Goal: Task Accomplishment & Management: Use online tool/utility

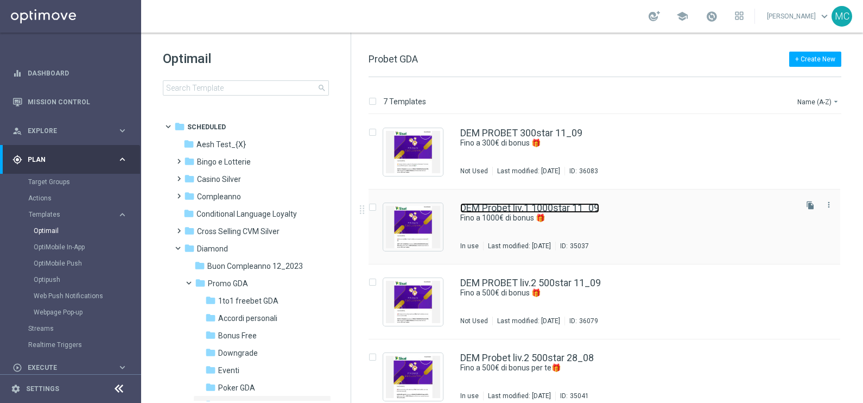
click at [545, 205] on link "DEM Probet liv.1 1000star 11_09" at bounding box center [529, 208] width 139 height 10
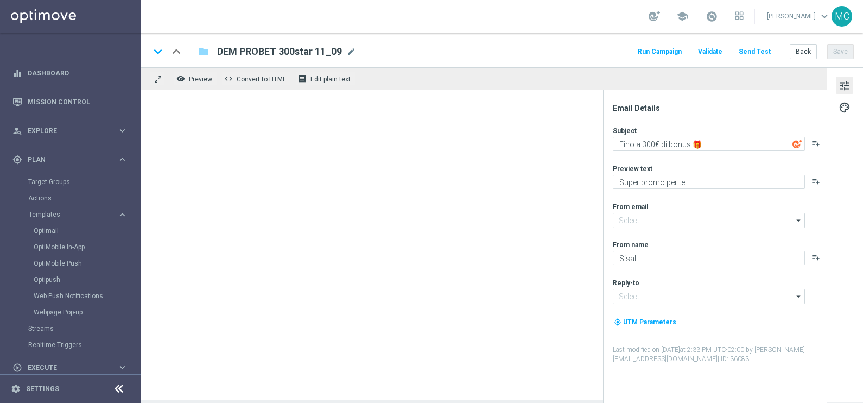
type textarea "Fino a 1000€ di bonus 🎁"
type input "[EMAIL_ADDRESS][DOMAIN_NAME]"
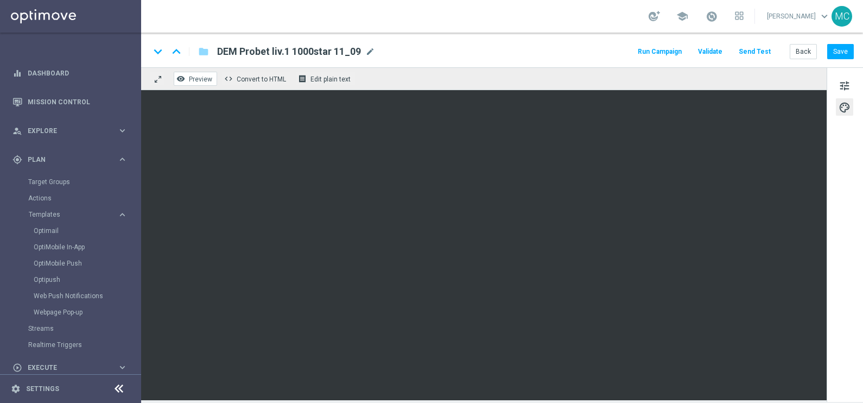
click at [188, 77] on button "remove_red_eye Preview" at bounding box center [195, 79] width 43 height 14
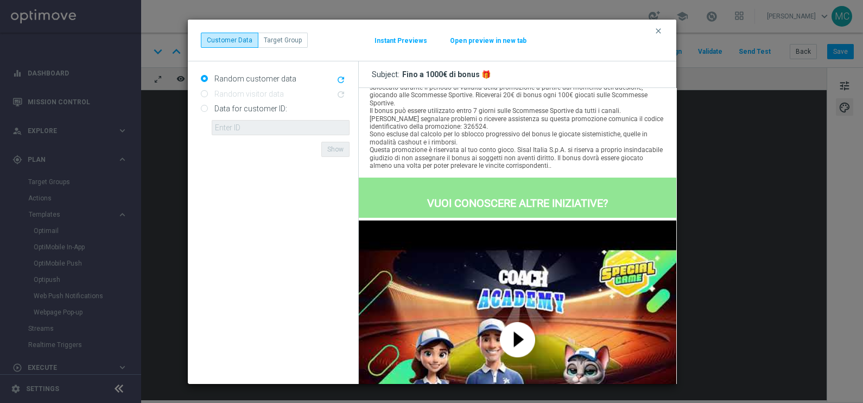
scroll to position [678, 0]
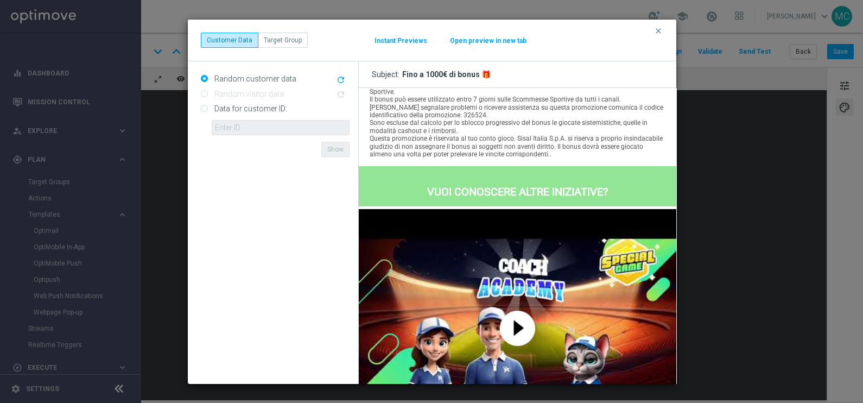
click at [509, 333] on img at bounding box center [517, 327] width 35 height 35
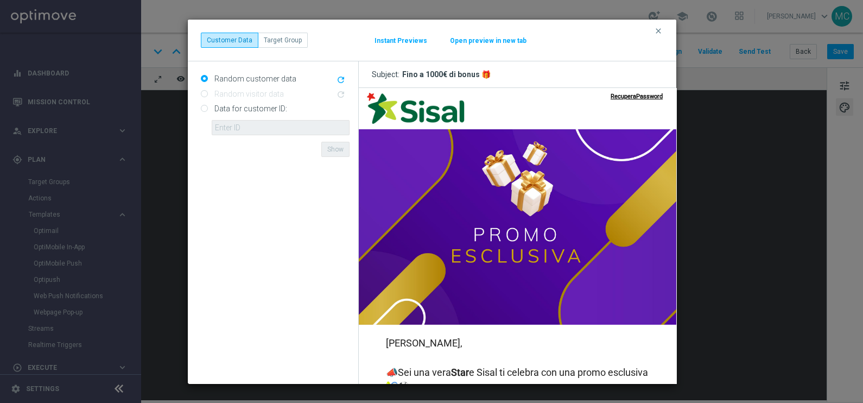
scroll to position [0, 0]
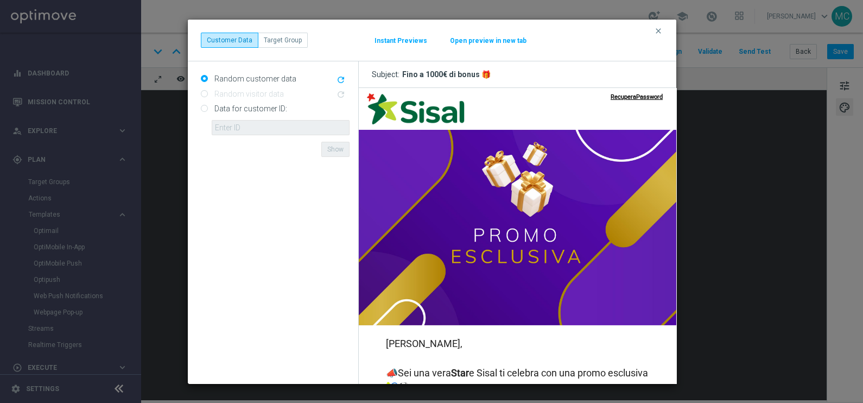
click at [401, 35] on div "Instant Previews" at bounding box center [400, 40] width 54 height 10
click at [407, 40] on button "Instant Previews" at bounding box center [401, 40] width 54 height 9
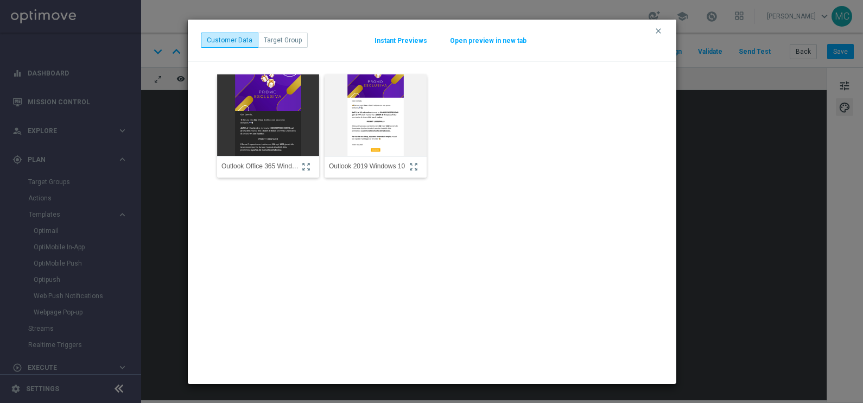
click at [366, 115] on img at bounding box center [376, 115] width 112 height 120
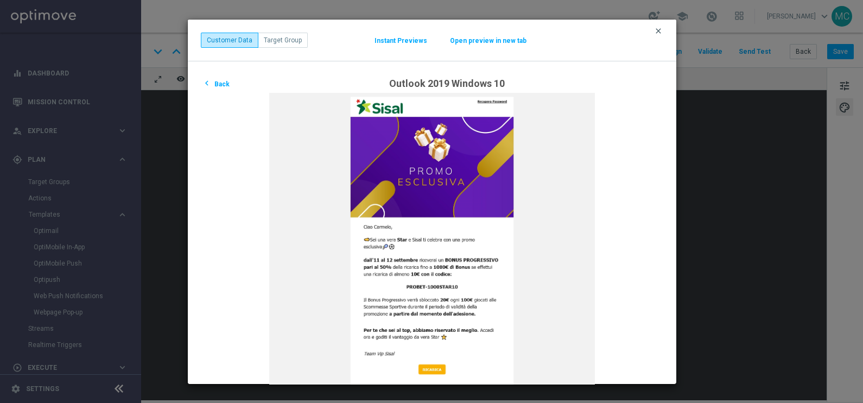
click at [658, 30] on icon "clear" at bounding box center [658, 31] width 9 height 9
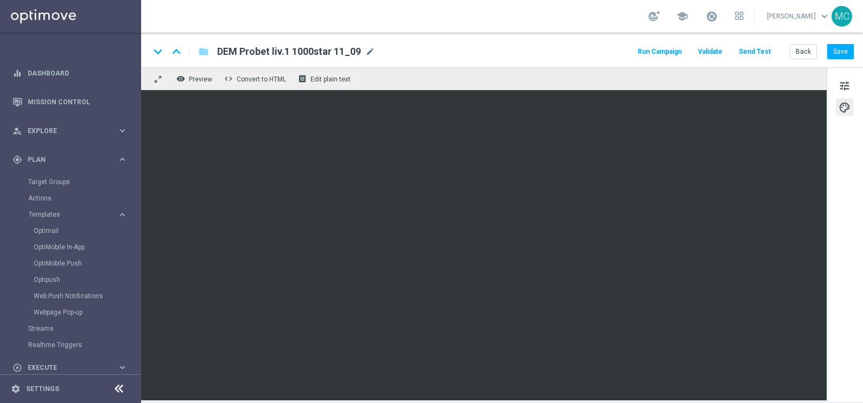
click at [748, 54] on button "Send Test" at bounding box center [754, 52] width 35 height 15
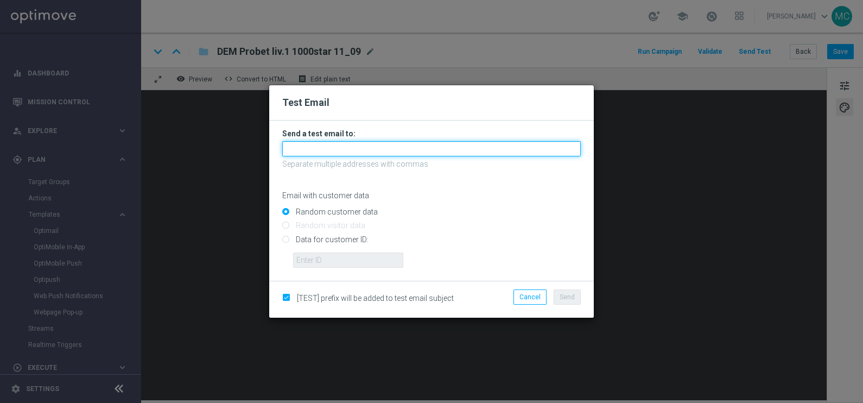
click at [351, 149] on input "text" at bounding box center [431, 148] width 299 height 15
type input "[EMAIL_ADDRESS][PERSON_NAME][DOMAIN_NAME]"
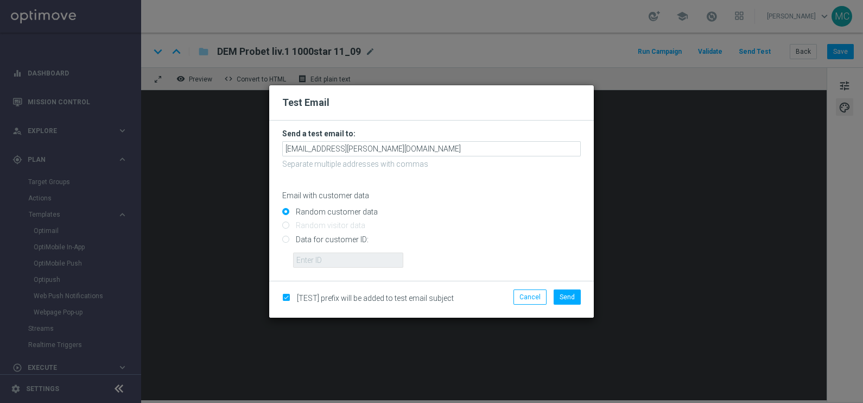
click at [481, 218] on input "Random customer data" at bounding box center [431, 216] width 299 height 15
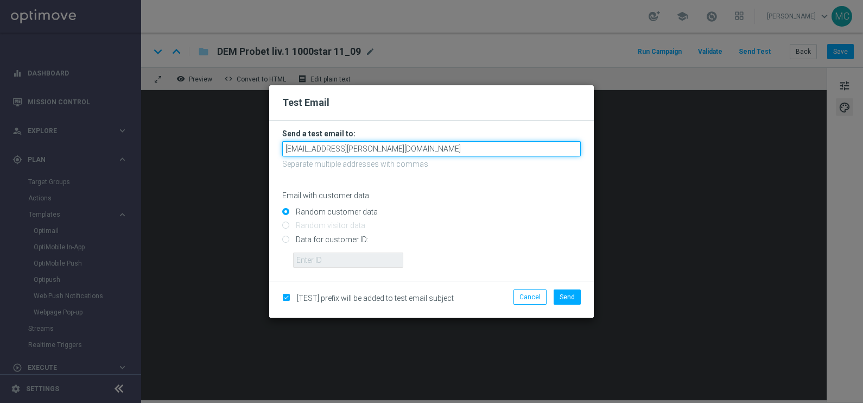
click at [411, 150] on input "[EMAIL_ADDRESS][PERSON_NAME][DOMAIN_NAME]" at bounding box center [431, 148] width 299 height 15
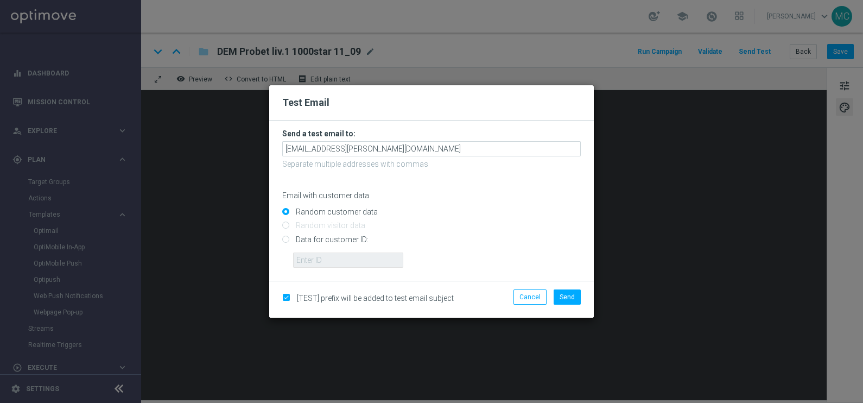
click at [465, 211] on input "Random customer data" at bounding box center [431, 216] width 299 height 15
click at [560, 295] on span "Send" at bounding box center [567, 297] width 15 height 8
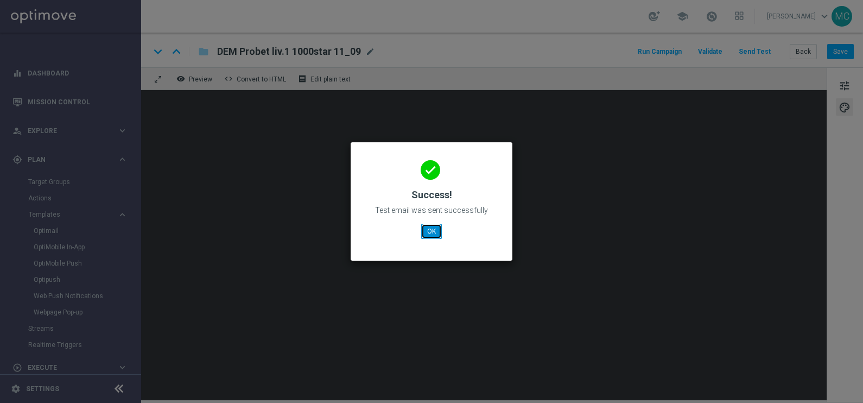
click at [436, 231] on button "OK" at bounding box center [431, 231] width 21 height 15
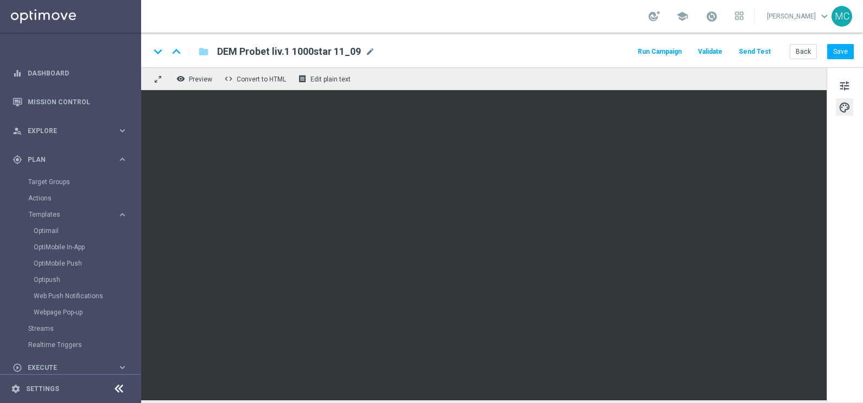
click at [757, 54] on button "Send Test" at bounding box center [754, 52] width 35 height 15
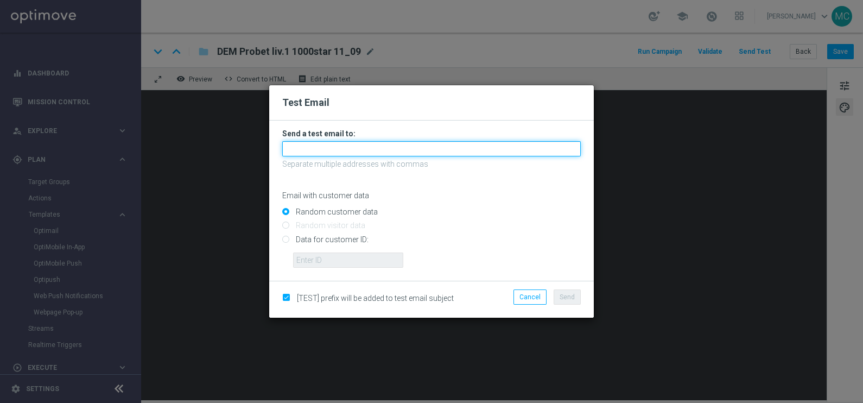
click at [364, 151] on input "text" at bounding box center [431, 148] width 299 height 15
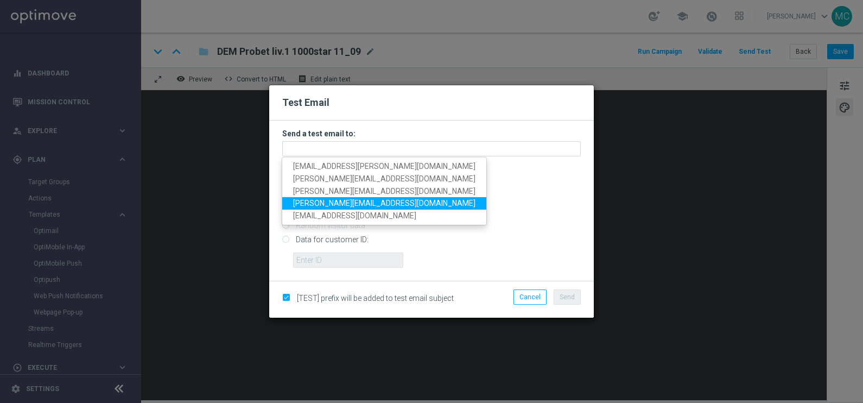
drag, startPoint x: 348, startPoint y: 202, endPoint x: 353, endPoint y: 209, distance: 8.3
click at [348, 202] on span "[PERSON_NAME][EMAIL_ADDRESS][DOMAIN_NAME]" at bounding box center [384, 203] width 182 height 9
type input "[PERSON_NAME][EMAIL_ADDRESS][DOMAIN_NAME]"
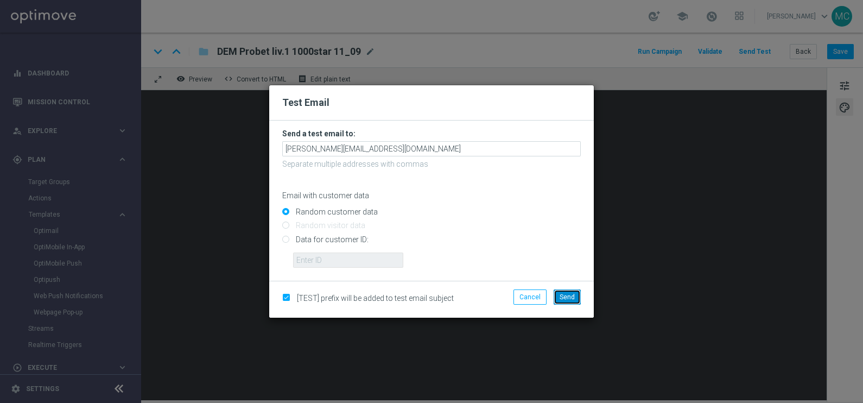
click at [561, 298] on span "Send" at bounding box center [567, 297] width 15 height 8
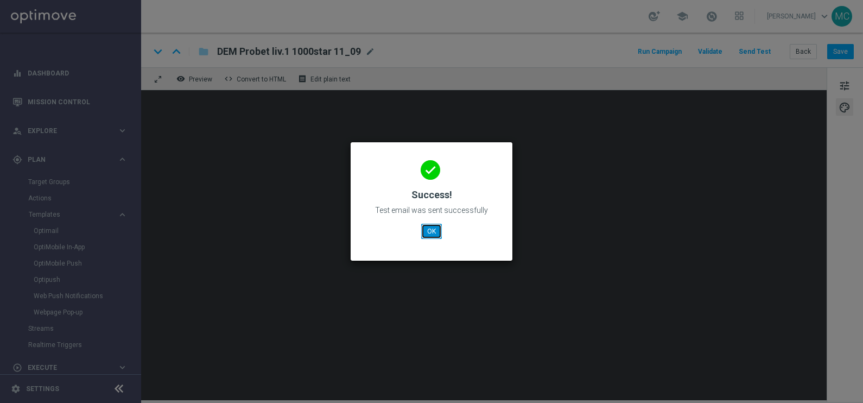
click at [434, 231] on button "OK" at bounding box center [431, 231] width 21 height 15
